Goal: Transaction & Acquisition: Purchase product/service

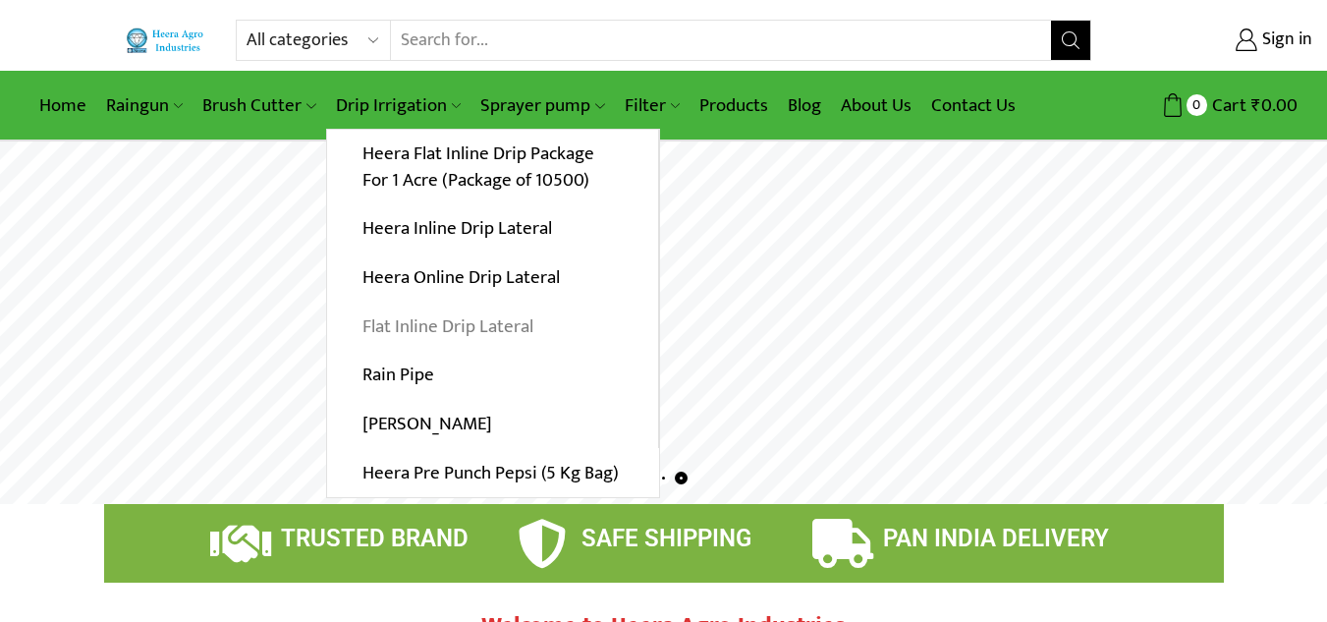
click at [455, 327] on link "Flat Inline Drip Lateral" at bounding box center [492, 326] width 331 height 49
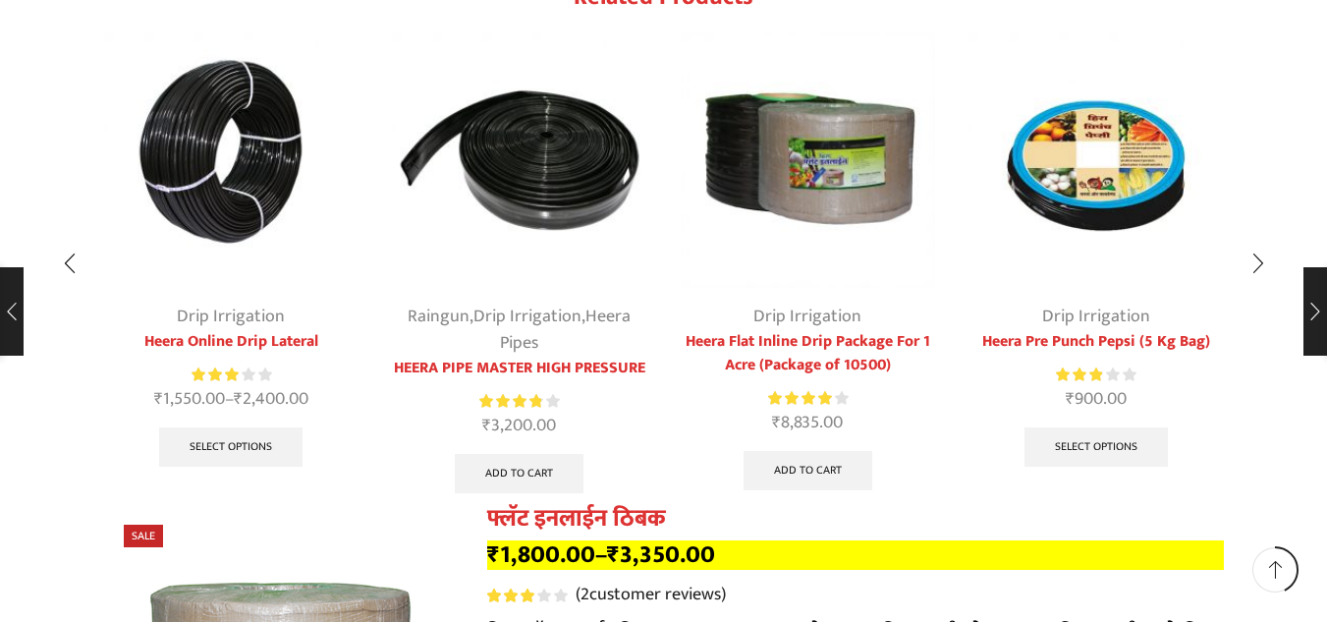
scroll to position [5108, 0]
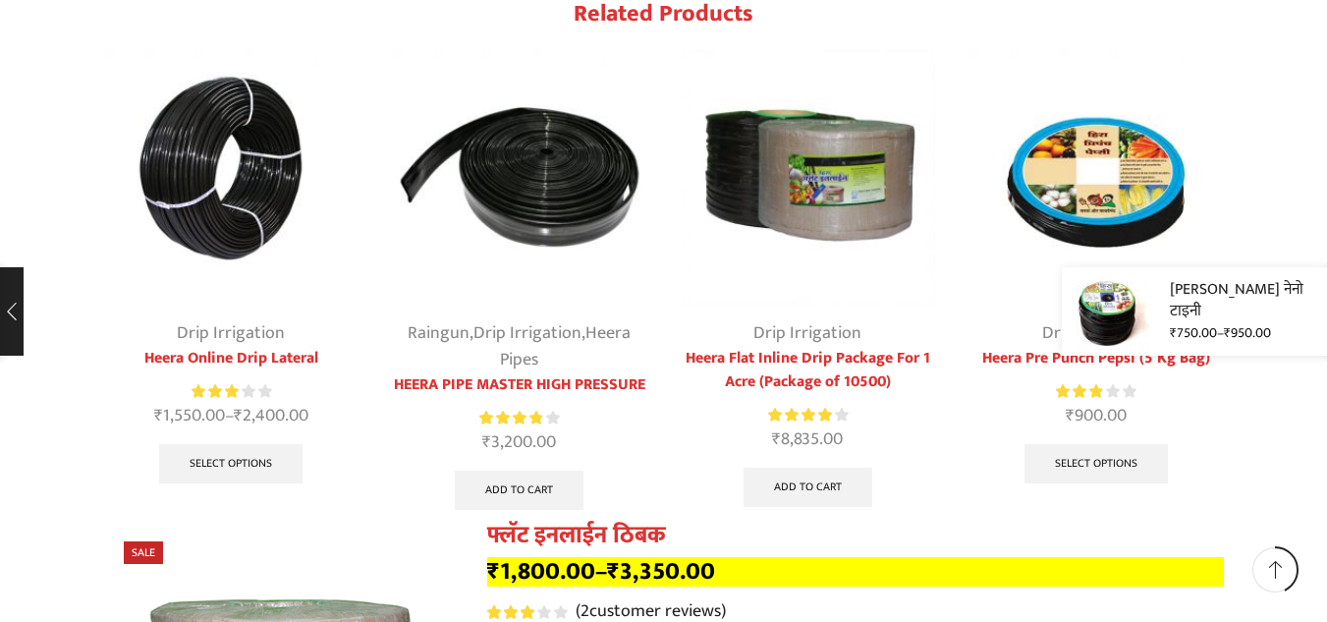
click at [1319, 315] on div "हिरा नेनो टाइनी ₹ 750.00 – ₹ 950.00" at bounding box center [1194, 311] width 265 height 88
click at [1185, 321] on bdi "₹ 750.00" at bounding box center [1193, 332] width 47 height 23
click at [1258, 296] on link "[PERSON_NAME] नेनो टाइनी" at bounding box center [1246, 300] width 152 height 45
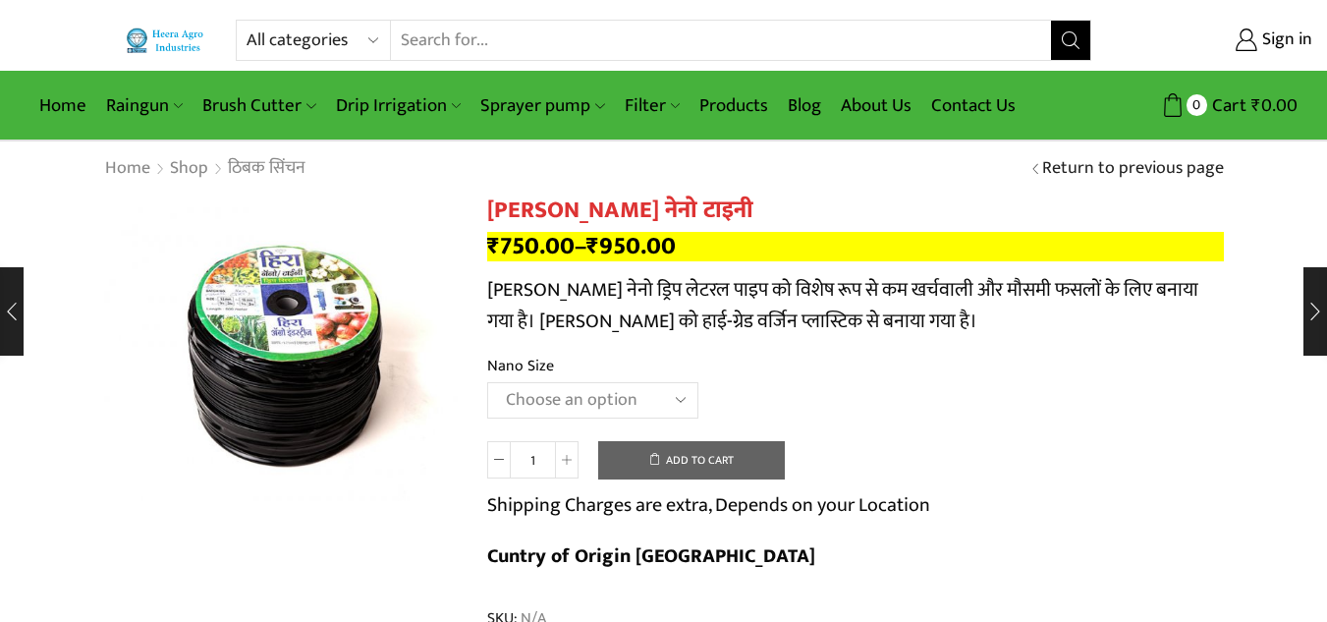
click at [685, 394] on select "Choose an option Gold 16 MM 1 feet 16 MM 1 feet Nano 12 MM 2 feet" at bounding box center [592, 400] width 211 height 36
click at [487, 382] on select "Choose an option Gold 16 MM 1 feet 16 MM 1 feet Nano 12 MM 2 feet" at bounding box center [592, 400] width 211 height 36
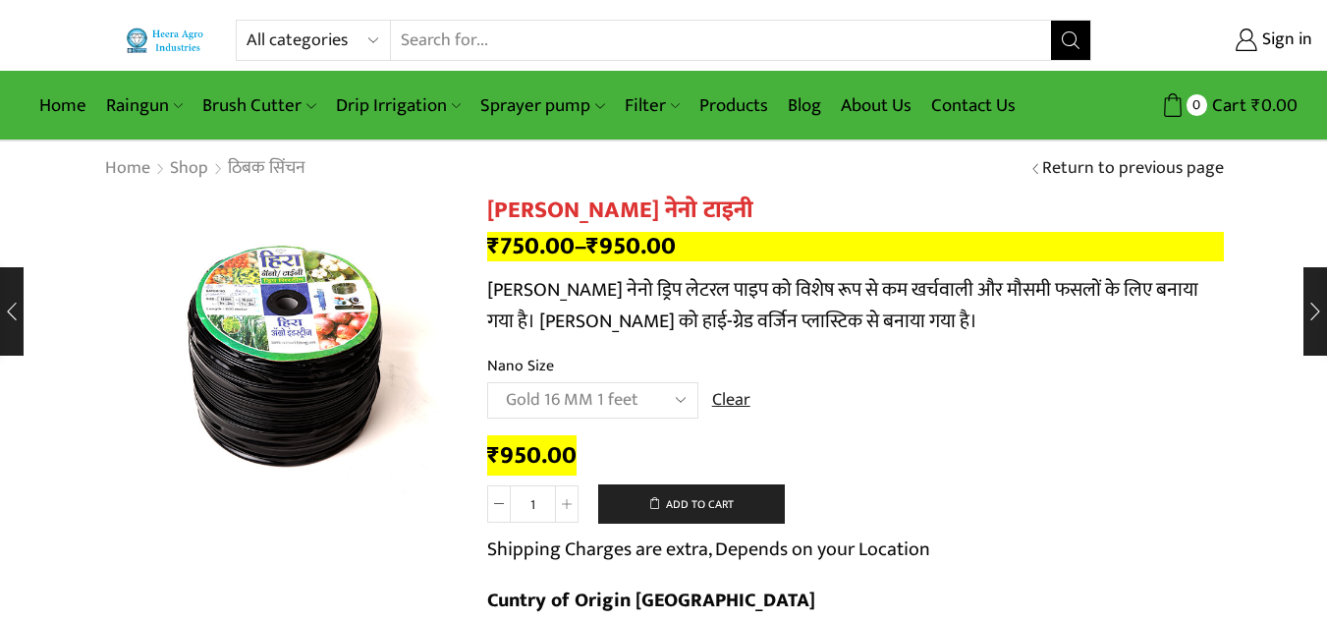
click at [681, 393] on select "Choose an option Gold 16 MM 1 feet 16 MM 1 feet Nano 12 MM 2 feet" at bounding box center [592, 400] width 211 height 36
select select "Nano 12 MM 2 feet"
click at [487, 382] on select "Choose an option Gold 16 MM 1 feet 16 MM 1 feet Nano 12 MM 2 feet" at bounding box center [592, 400] width 211 height 36
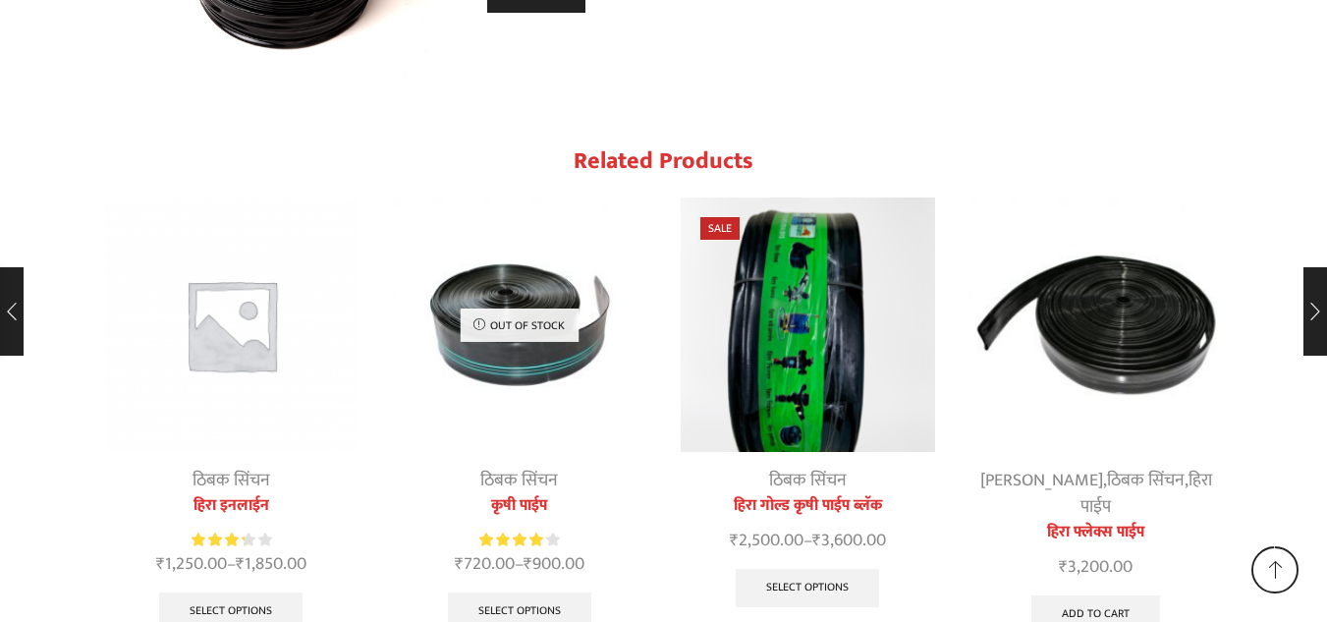
scroll to position [2627, 0]
